Goal: Obtain resource: Download file/media

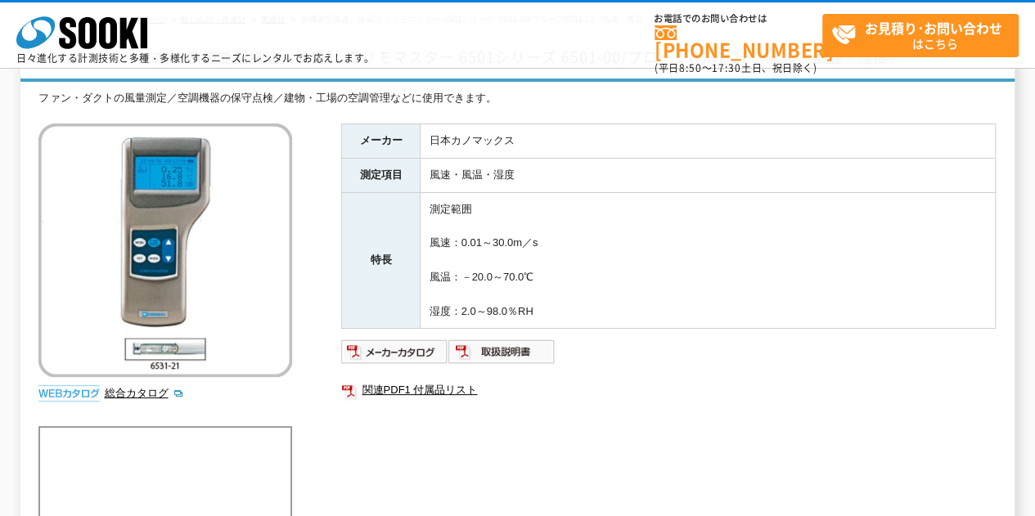
scroll to position [136, 0]
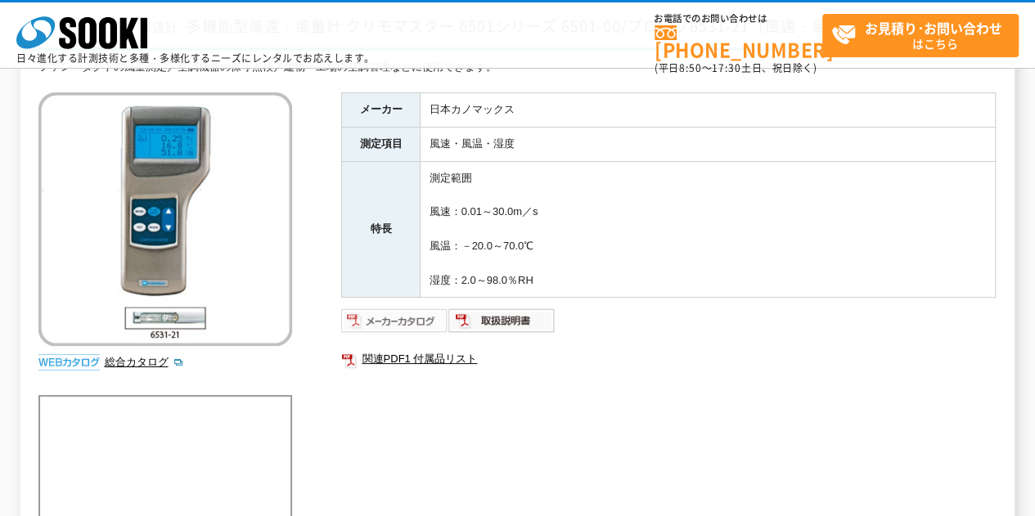
click at [410, 316] on img at bounding box center [394, 321] width 107 height 26
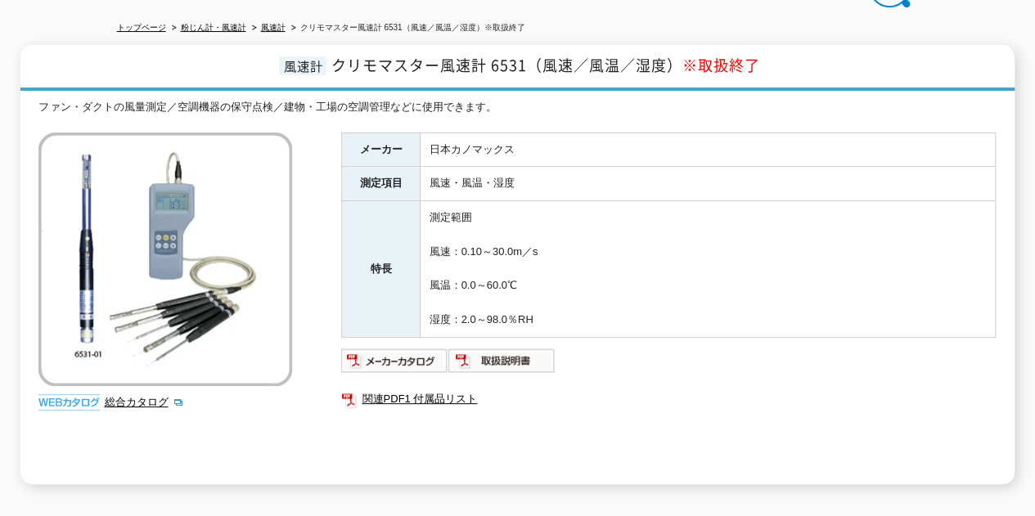
scroll to position [165, 0]
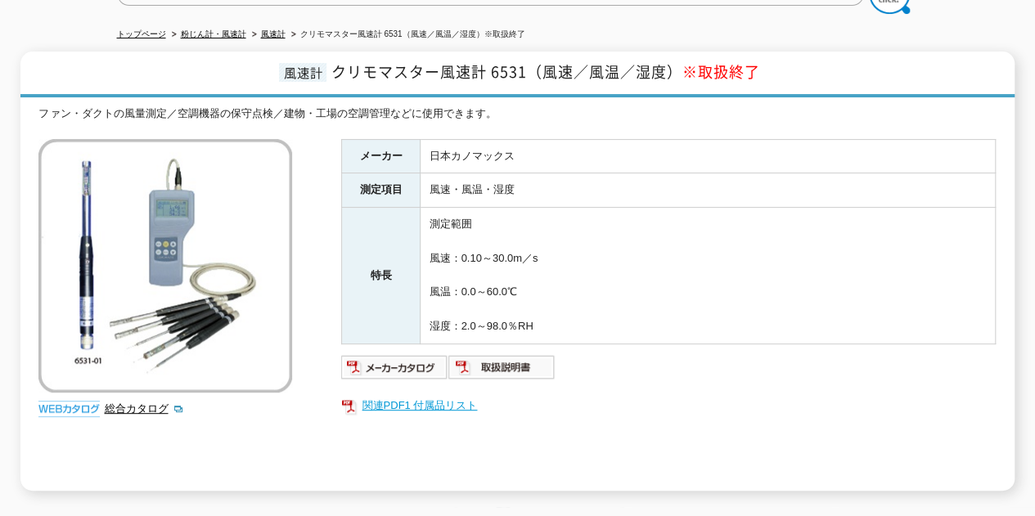
click at [420, 395] on link "関連PDF1 付属品リスト" at bounding box center [668, 405] width 655 height 21
click at [483, 357] on img at bounding box center [501, 367] width 107 height 26
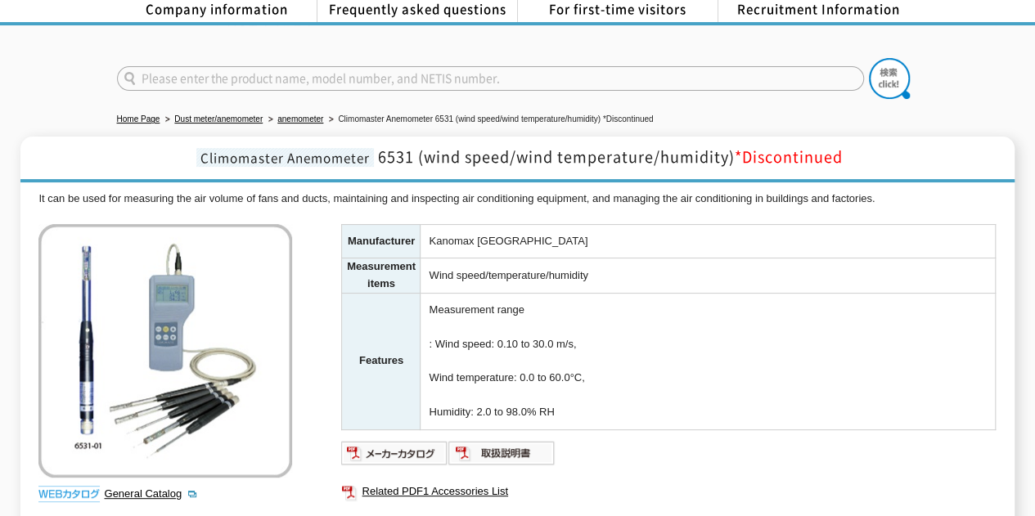
scroll to position [91, 0]
